Goal: Task Accomplishment & Management: Complete application form

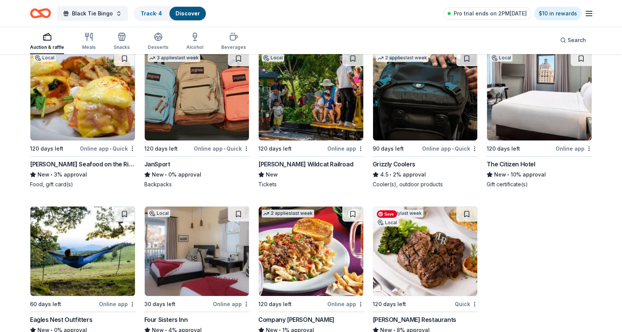
scroll to position [7247, 0]
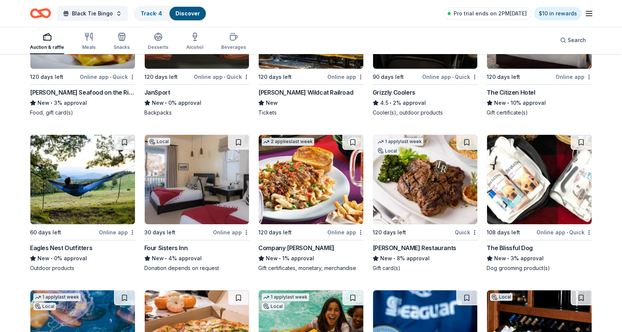
click at [56, 249] on div "Eagles Nest Outfitters" at bounding box center [61, 247] width 62 height 9
click at [284, 247] on div "Company [PERSON_NAME]" at bounding box center [296, 247] width 76 height 9
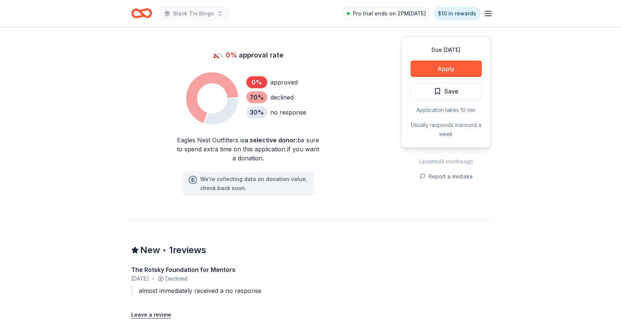
scroll to position [261, 0]
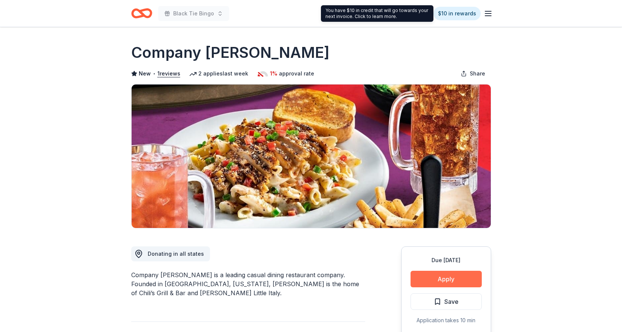
click at [435, 278] on button "Apply" at bounding box center [446, 278] width 71 height 17
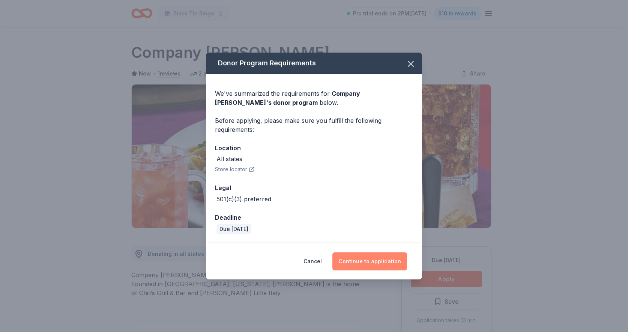
click at [377, 262] on button "Continue to application" at bounding box center [369, 261] width 75 height 18
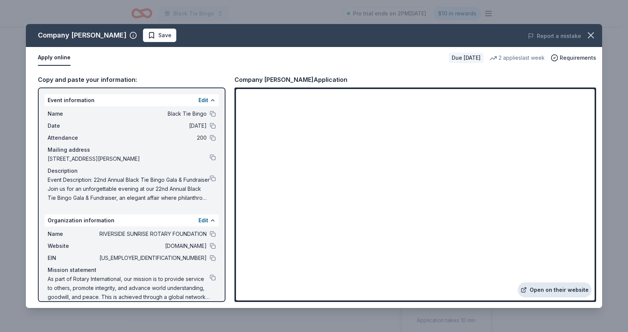
click at [559, 292] on link "Open on their website" at bounding box center [555, 289] width 74 height 15
